Goal: Task Accomplishment & Management: Use online tool/utility

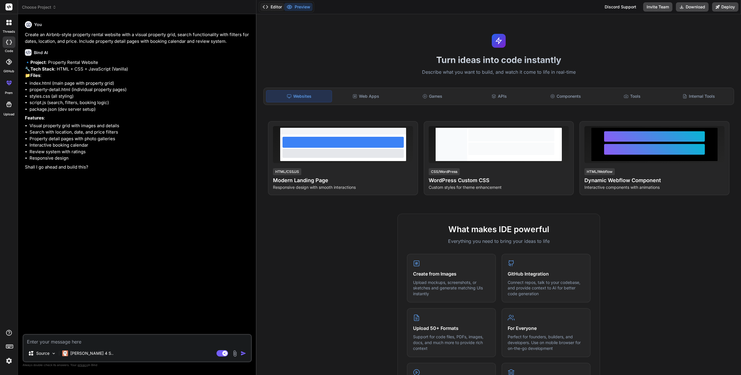
type textarea "x"
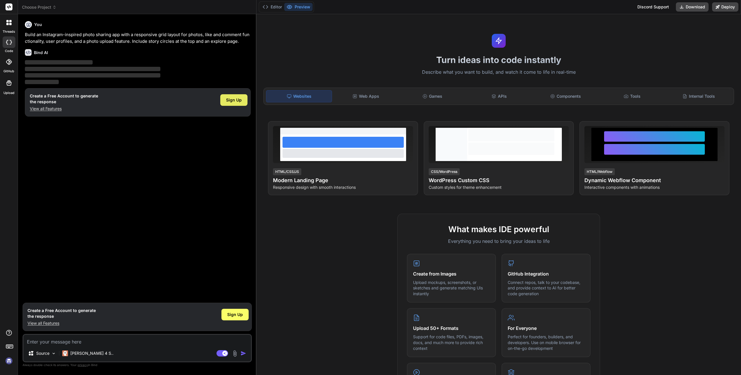
click at [235, 102] on span "Sign Up" at bounding box center [234, 100] width 16 height 6
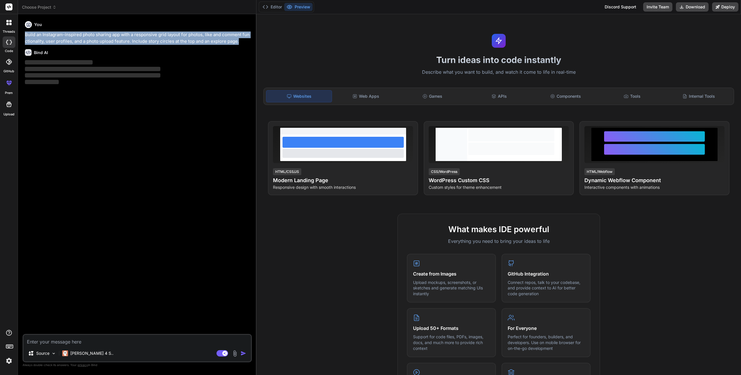
drag, startPoint x: 25, startPoint y: 34, endPoint x: 244, endPoint y: 43, distance: 219.3
click at [244, 43] on p "Build an Instagram-inspired photo sharing app with a responsive grid layout for…" at bounding box center [138, 38] width 226 height 13
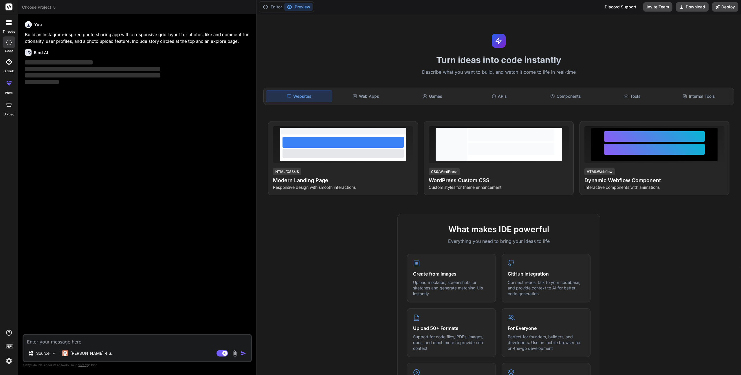
click at [238, 43] on p "Build an Instagram-inspired photo sharing app with a responsive grid layout for…" at bounding box center [138, 38] width 226 height 13
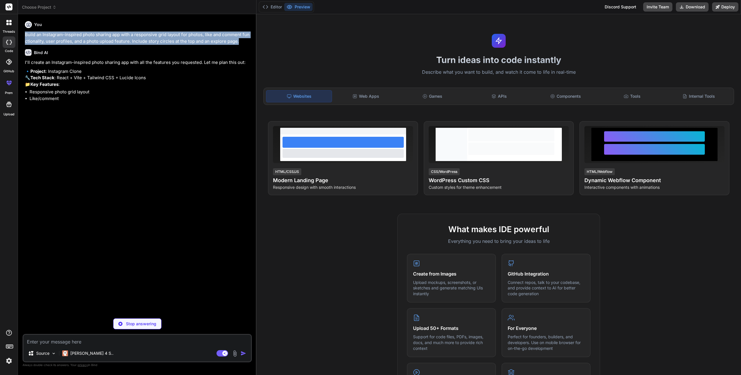
drag, startPoint x: 239, startPoint y: 42, endPoint x: 28, endPoint y: 34, distance: 211.4
click at [28, 34] on p "Build an Instagram-inspired photo sharing app with a responsive grid layout for…" at bounding box center [138, 38] width 226 height 13
click at [35, 34] on p "Build an Instagram-inspired photo sharing app with a responsive grid layout for…" at bounding box center [138, 38] width 226 height 13
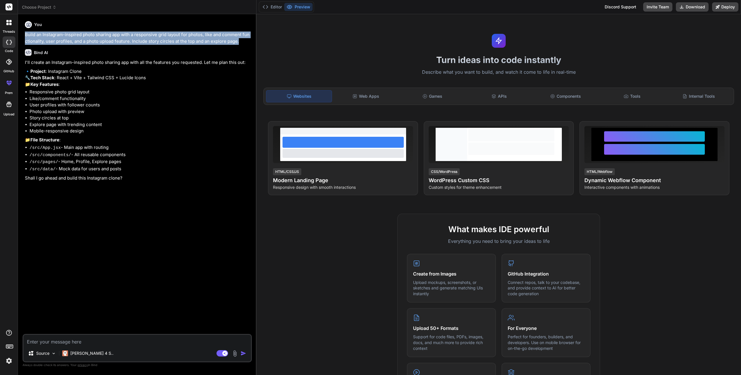
drag, startPoint x: 26, startPoint y: 34, endPoint x: 250, endPoint y: 40, distance: 224.4
click at [250, 40] on p "Build an Instagram-inspired photo sharing app with a responsive grid layout for…" at bounding box center [138, 38] width 226 height 13
type textarea "x"
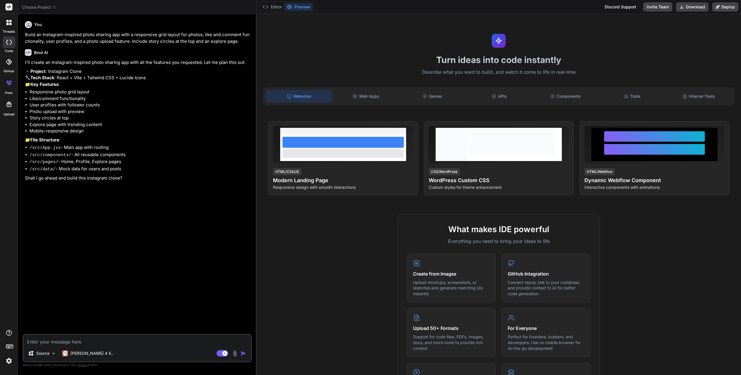
click at [246, 41] on p "Build an Instagram-inspired photo sharing app with a responsive grid layout for…" at bounding box center [138, 38] width 226 height 13
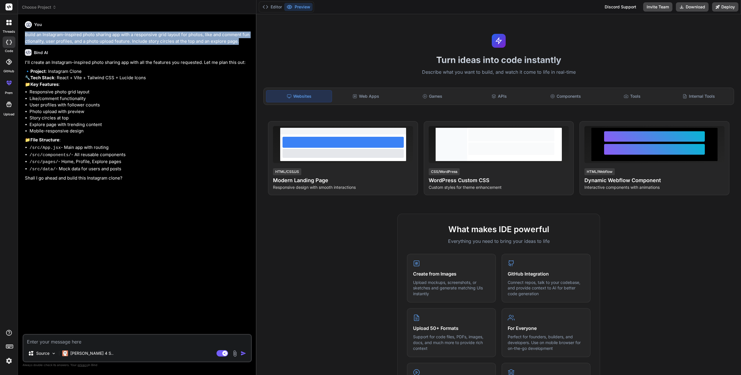
drag, startPoint x: 239, startPoint y: 41, endPoint x: 25, endPoint y: 34, distance: 214.9
click at [25, 34] on div "You Build an Instagram-inspired photo sharing app with a responsive grid layout…" at bounding box center [138, 176] width 228 height 315
click at [34, 34] on p "Build an Instagram-inspired photo sharing app with a responsive grid layout for…" at bounding box center [138, 38] width 226 height 13
drag, startPoint x: 25, startPoint y: 35, endPoint x: 247, endPoint y: 41, distance: 222.7
click at [247, 41] on p "Build an Instagram-inspired photo sharing app with a responsive grid layout for…" at bounding box center [138, 38] width 226 height 13
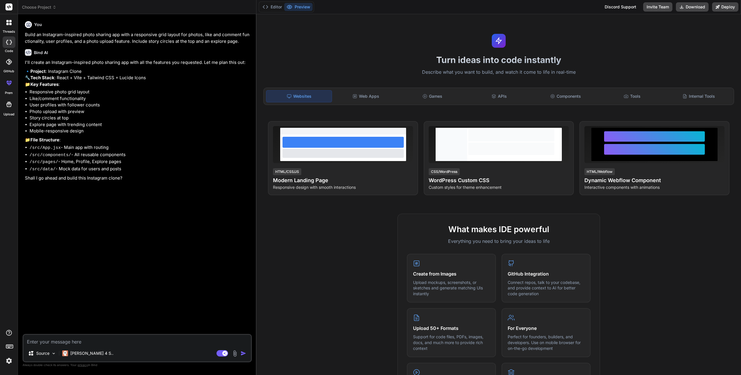
click at [242, 41] on p "Build an Instagram-inspired photo sharing app with a responsive grid layout for…" at bounding box center [138, 38] width 226 height 13
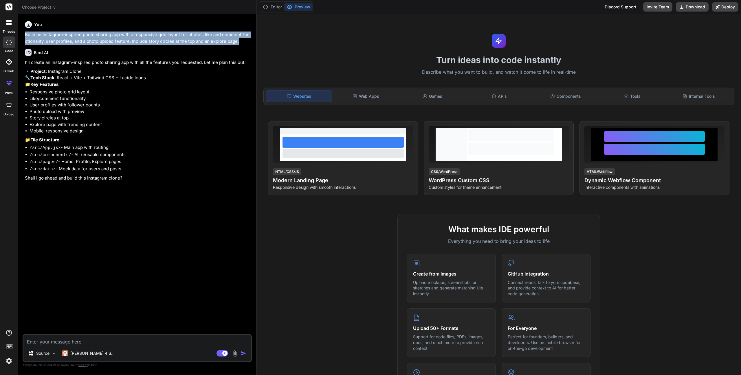
drag, startPoint x: 242, startPoint y: 41, endPoint x: 25, endPoint y: 35, distance: 217.4
click at [25, 35] on div "You Build an Instagram-inspired photo sharing app with a responsive grid layout…" at bounding box center [138, 176] width 228 height 315
click at [28, 34] on p "Build an Instagram-inspired photo sharing app with a responsive grid layout for…" at bounding box center [138, 38] width 226 height 13
drag, startPoint x: 25, startPoint y: 34, endPoint x: 250, endPoint y: 38, distance: 224.6
click at [250, 38] on p "Build an Instagram-inspired photo sharing app with a responsive grid layout for…" at bounding box center [138, 38] width 226 height 13
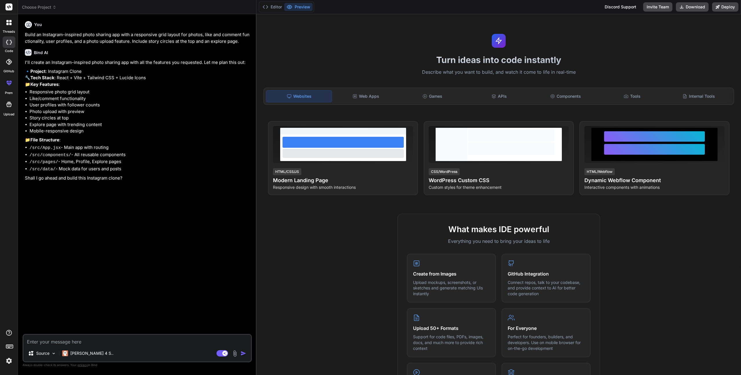
click at [239, 40] on p "Build an Instagram-inspired photo sharing app with a responsive grid layout for…" at bounding box center [138, 38] width 226 height 13
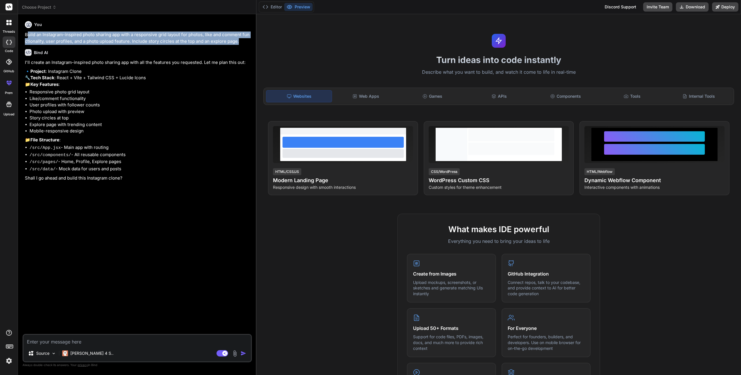
drag, startPoint x: 242, startPoint y: 40, endPoint x: 27, endPoint y: 36, distance: 215.1
click at [27, 36] on p "Build an Instagram-inspired photo sharing app with a responsive grid layout for…" at bounding box center [138, 38] width 226 height 13
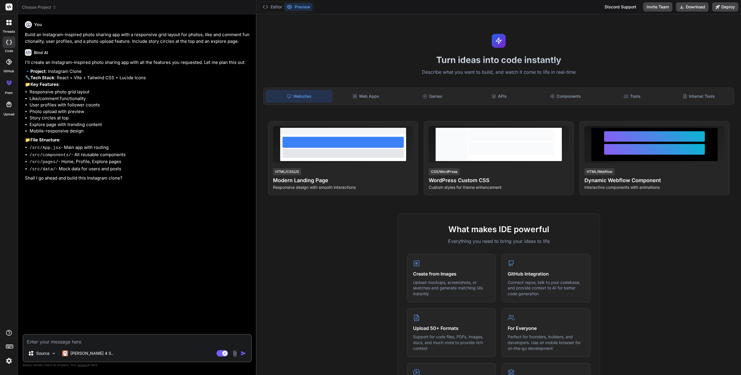
click at [27, 35] on p "Build an Instagram-inspired photo sharing app with a responsive grid layout for…" at bounding box center [138, 38] width 226 height 13
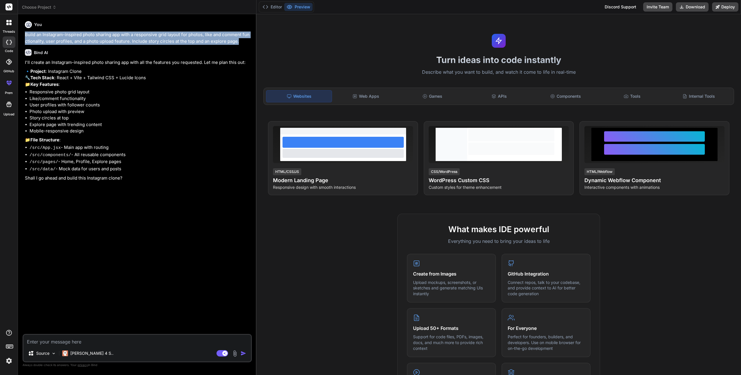
drag, startPoint x: 25, startPoint y: 34, endPoint x: 248, endPoint y: 40, distance: 222.7
click at [248, 40] on p "Build an Instagram-inspired photo sharing app with a responsive grid layout for…" at bounding box center [138, 38] width 226 height 13
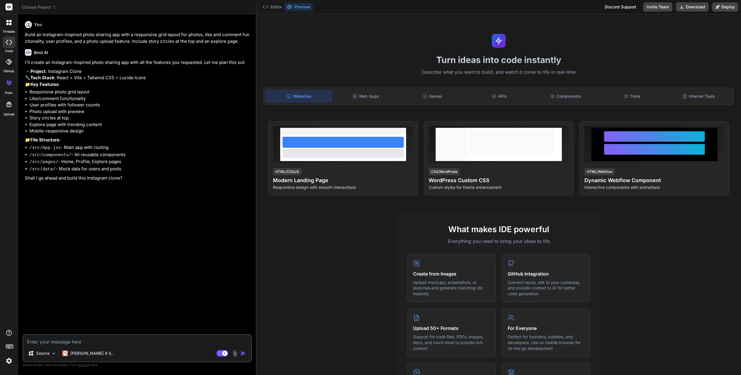
click at [242, 41] on p "Build an Instagram-inspired photo sharing app with a responsive grid layout for…" at bounding box center [138, 38] width 226 height 13
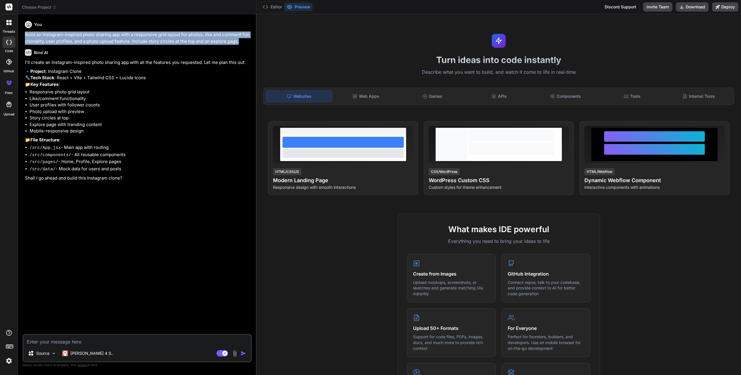
drag, startPoint x: 237, startPoint y: 41, endPoint x: 25, endPoint y: 36, distance: 211.9
click at [25, 36] on p "Build an Instagram-inspired photo sharing app with a responsive grid layout for…" at bounding box center [138, 38] width 226 height 13
click at [29, 36] on p "Build an Instagram-inspired photo sharing app with a responsive grid layout for…" at bounding box center [138, 38] width 226 height 13
drag, startPoint x: 25, startPoint y: 34, endPoint x: 243, endPoint y: 41, distance: 218.0
click at [243, 41] on div "You Build an Instagram-inspired photo sharing app with a responsive grid layout…" at bounding box center [138, 176] width 228 height 315
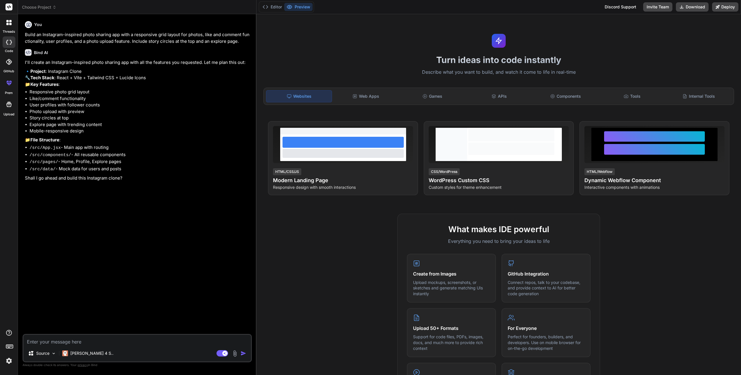
click at [240, 42] on p "Build an Instagram-inspired photo sharing app with a responsive grid layout for…" at bounding box center [138, 38] width 226 height 13
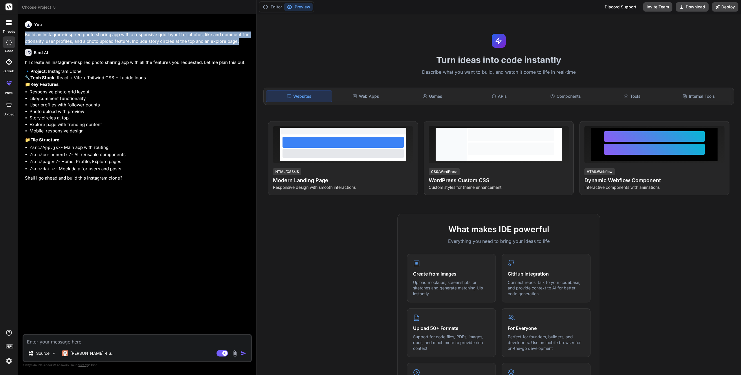
drag, startPoint x: 164, startPoint y: 38, endPoint x: 26, endPoint y: 37, distance: 138.6
click at [26, 37] on p "Build an Instagram-inspired photo sharing app with a responsive grid layout for…" at bounding box center [138, 38] width 226 height 13
click at [60, 36] on p "Build an Instagram-inspired photo sharing app with a responsive grid layout for…" at bounding box center [138, 38] width 226 height 13
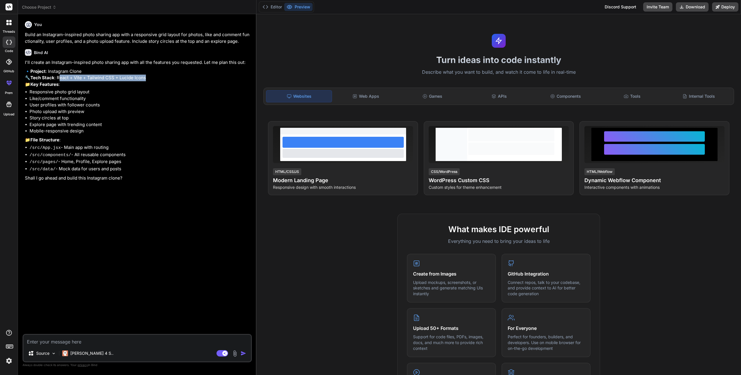
drag, startPoint x: 60, startPoint y: 85, endPoint x: 160, endPoint y: 85, distance: 99.6
click at [160, 85] on p "🔹 Project : Instagram Clone 🔧 Tech Stack : React + Vite + Tailwind CSS + Lucide…" at bounding box center [138, 78] width 226 height 20
drag, startPoint x: 159, startPoint y: 84, endPoint x: 172, endPoint y: 85, distance: 12.7
click at [159, 84] on p "🔹 Project : Instagram Clone 🔧 Tech Stack : React + Vite + Tailwind CSS + Lucide…" at bounding box center [138, 78] width 226 height 20
drag, startPoint x: 150, startPoint y: 85, endPoint x: 58, endPoint y: 85, distance: 91.2
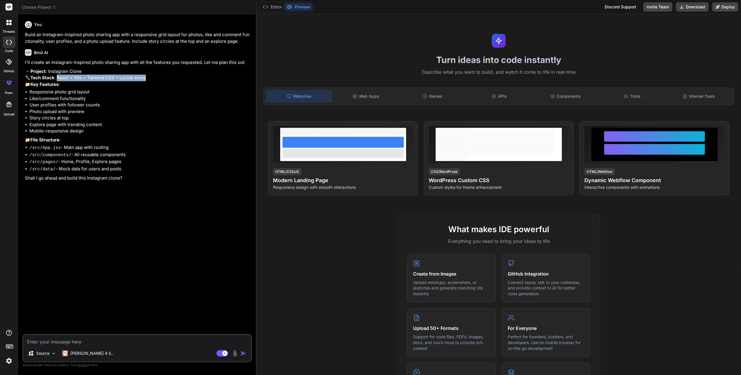
click at [58, 85] on p "🔹 Project : Instagram Clone 🔧 Tech Stack : React + Vite + Tailwind CSS + Lucide…" at bounding box center [138, 78] width 226 height 20
drag, startPoint x: 30, startPoint y: 106, endPoint x: 104, endPoint y: 144, distance: 83.1
click at [111, 135] on ul "Responsive photo grid layout Like/comment functionality User profiles with foll…" at bounding box center [138, 112] width 226 height 46
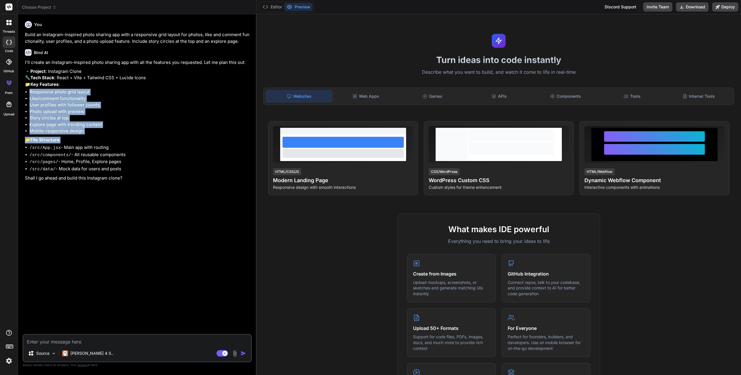
drag, startPoint x: 95, startPoint y: 148, endPoint x: 25, endPoint y: 106, distance: 81.4
click at [25, 106] on div "I'll create an Instagram-inspired photo sharing app with all the features you r…" at bounding box center [138, 120] width 226 height 122
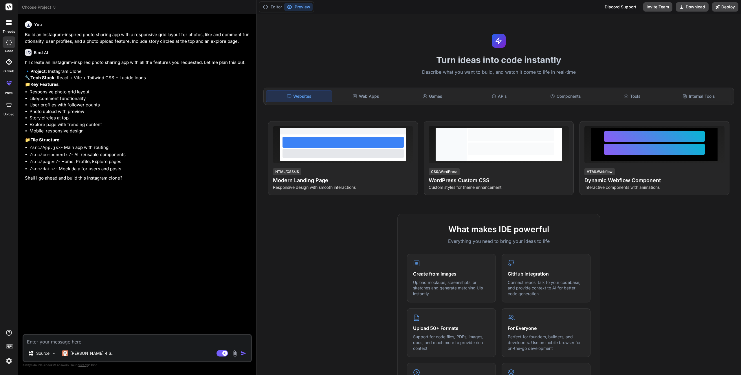
click at [55, 3] on header "Choose Project Created with Pixso." at bounding box center [137, 7] width 238 height 14
click at [56, 6] on icon at bounding box center [54, 7] width 4 height 4
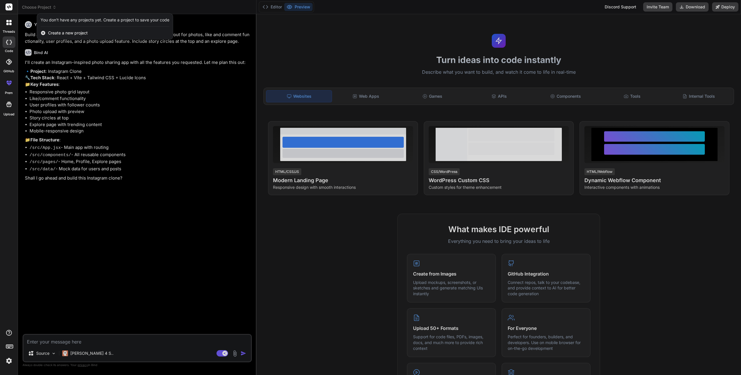
click at [346, 36] on div at bounding box center [370, 187] width 741 height 375
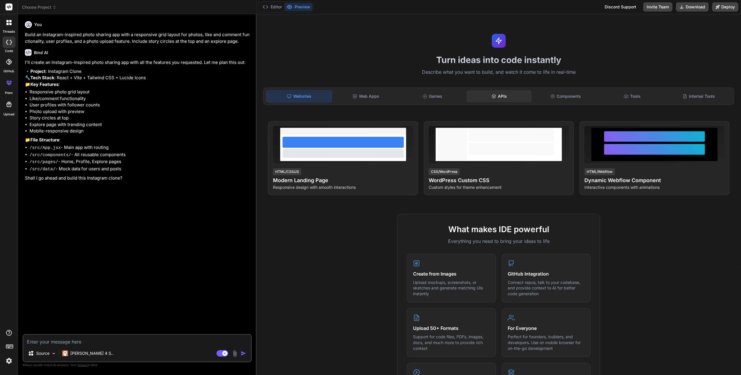
click at [502, 96] on div "APIs" at bounding box center [498, 96] width 65 height 12
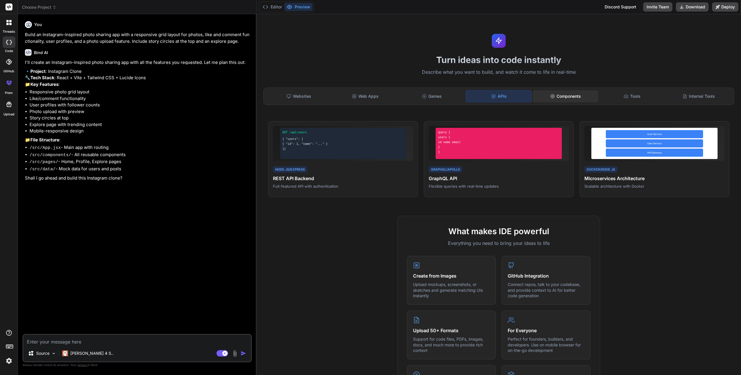
click at [562, 92] on div "Components" at bounding box center [565, 96] width 65 height 12
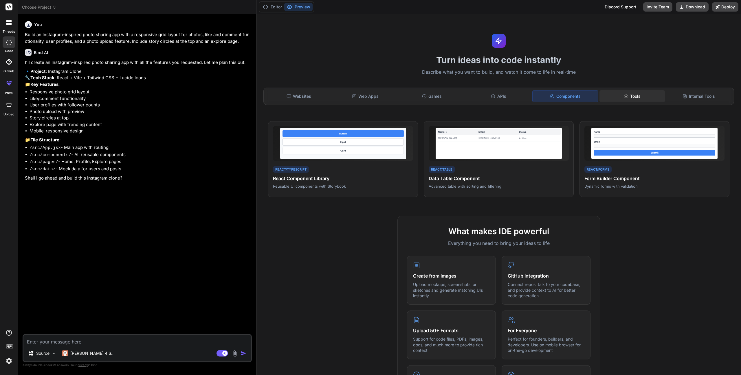
click at [631, 97] on div "Tools" at bounding box center [631, 96] width 65 height 12
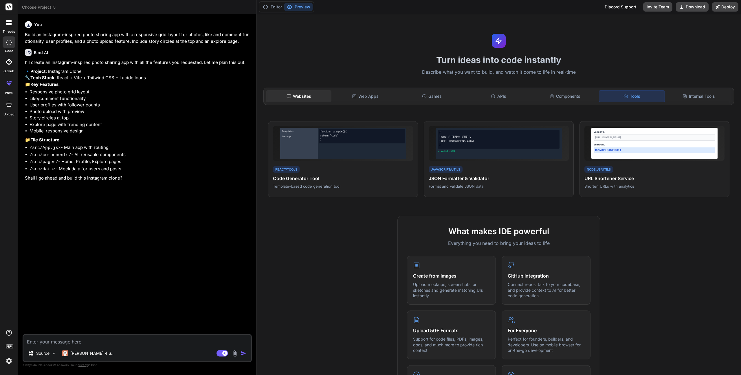
click at [303, 95] on div "Websites" at bounding box center [298, 96] width 65 height 12
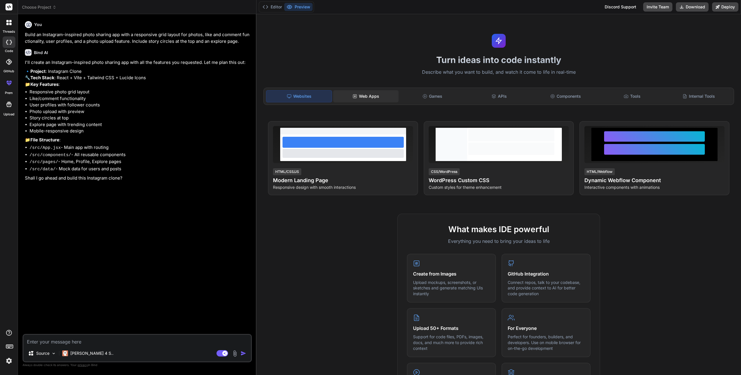
click at [366, 95] on div "Web Apps" at bounding box center [365, 96] width 65 height 12
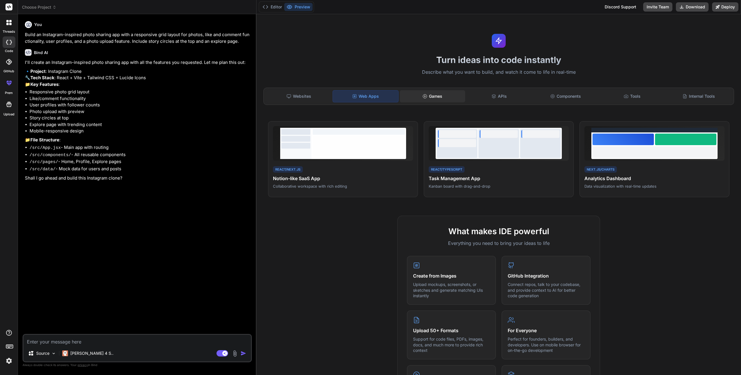
click at [443, 93] on div "Games" at bounding box center [432, 96] width 65 height 12
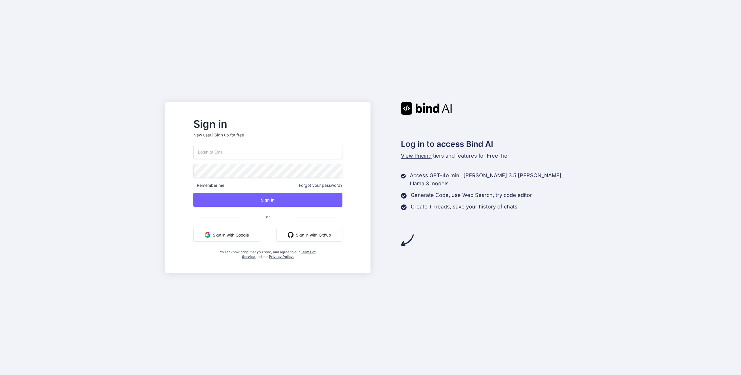
click at [245, 237] on button "Sign in with Google" at bounding box center [226, 235] width 67 height 14
click at [239, 236] on button "Sign in with Google" at bounding box center [226, 235] width 67 height 14
